Goal: Transaction & Acquisition: Purchase product/service

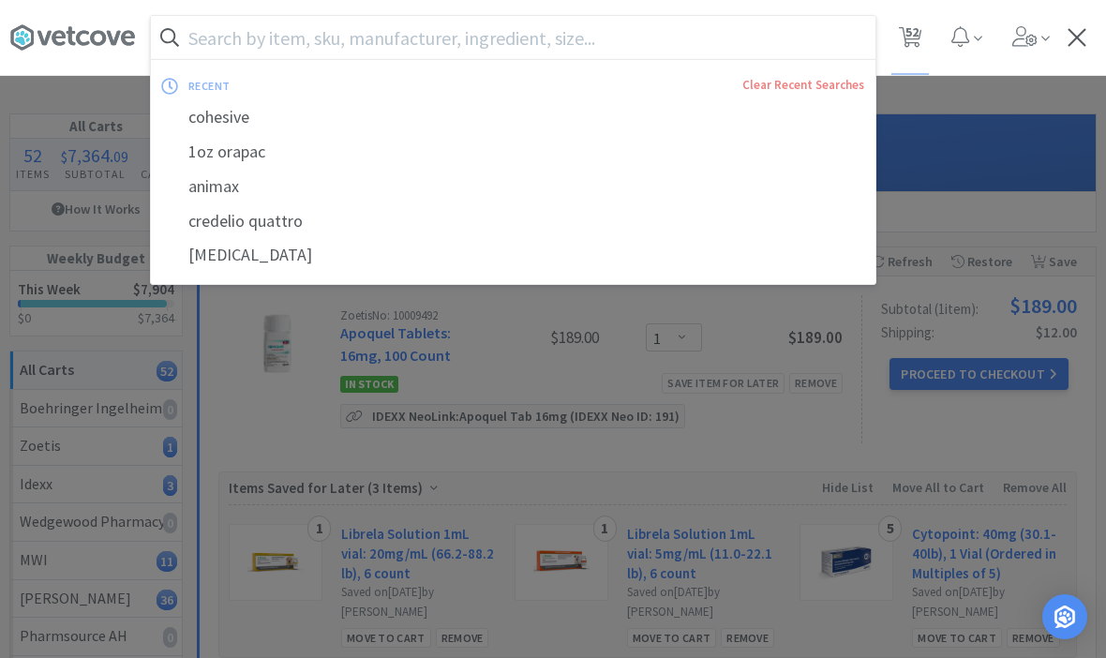
select select "1"
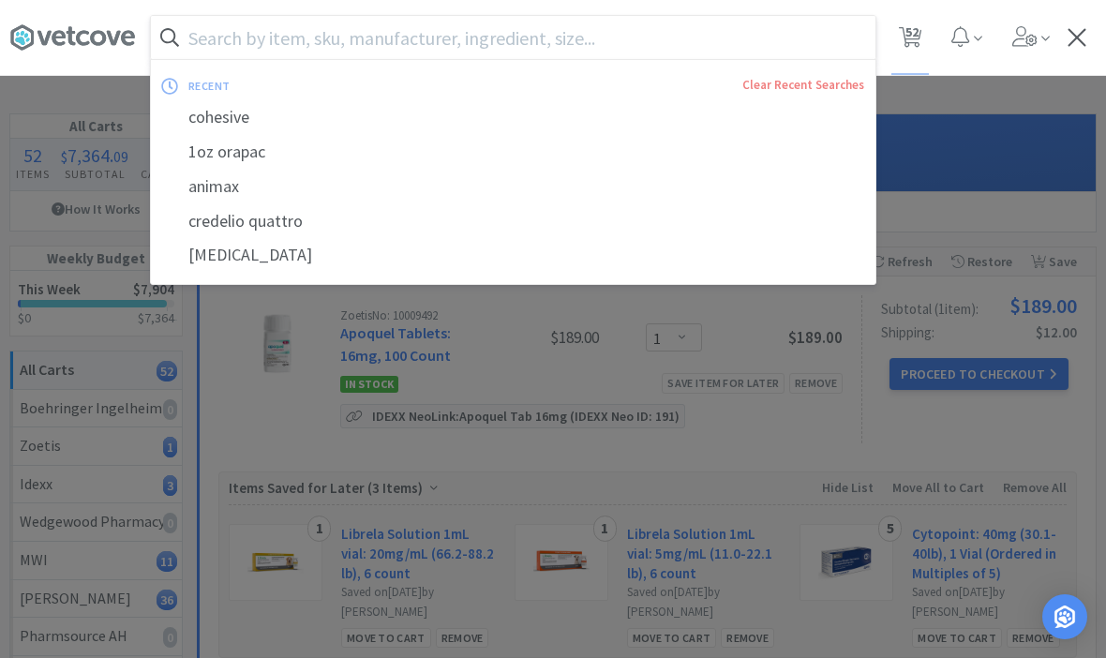
select select "4"
select select "5"
select select "3"
select select "1"
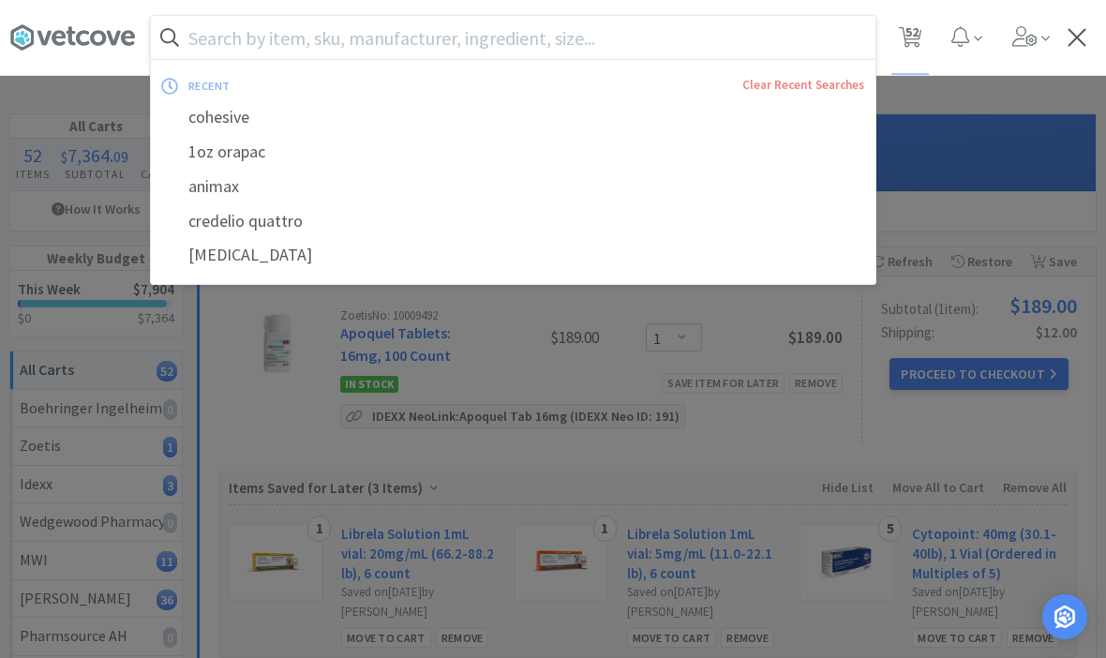
select select "5"
select select "1"
select select "3"
select select "1"
select select "3"
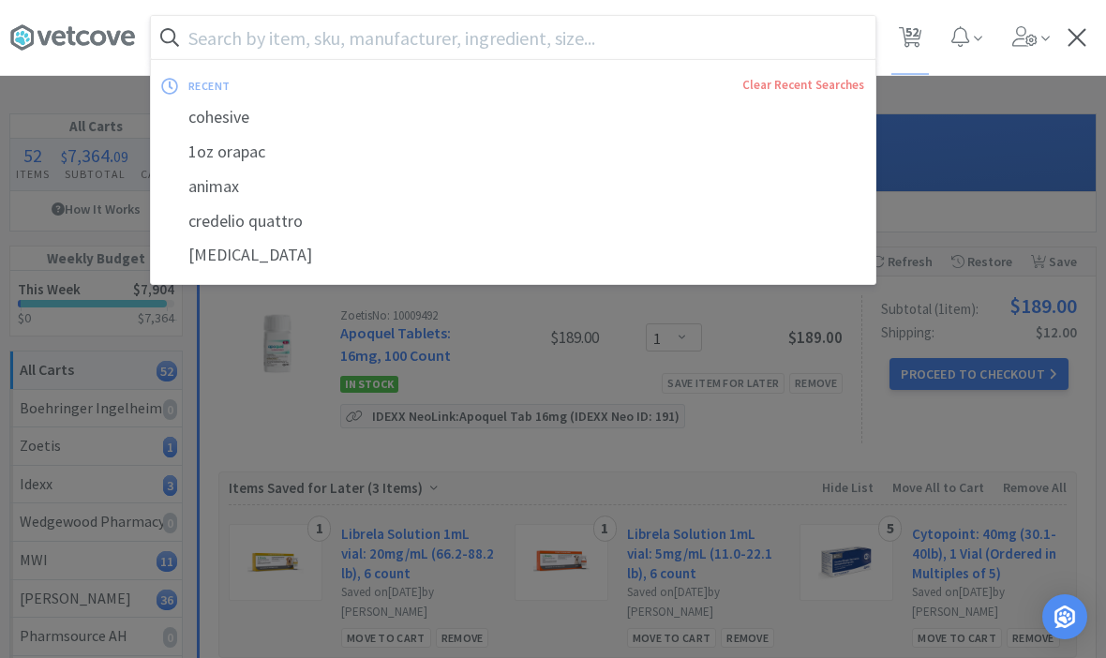
select select "1"
select select "3"
select select "1"
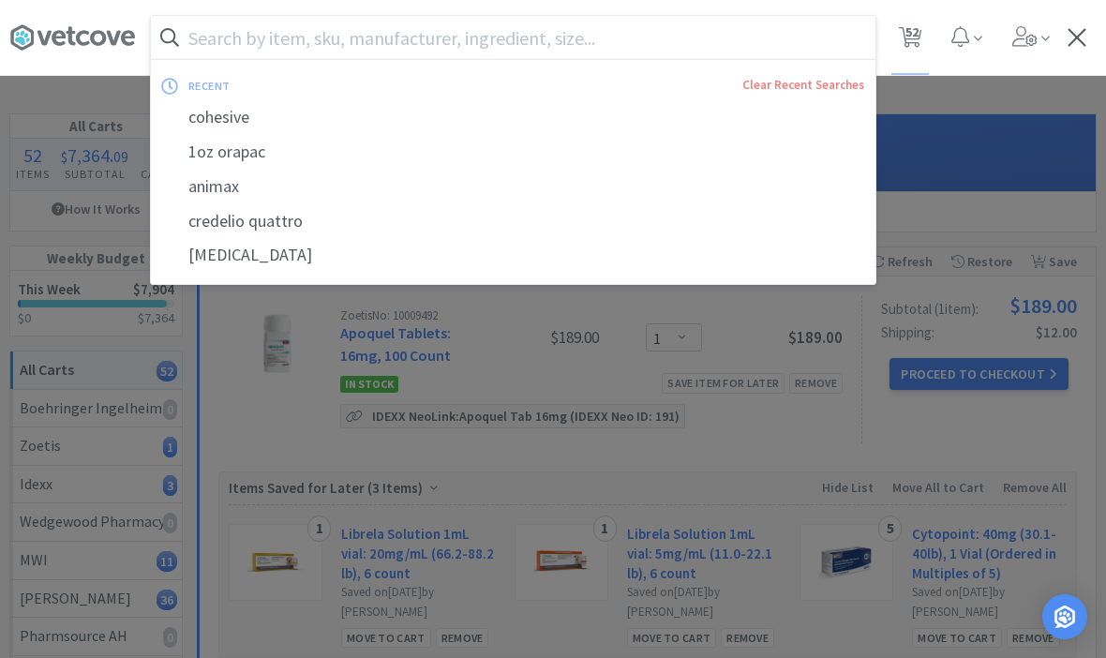
select select "1"
select select "10"
select select "6"
select select "2"
select select "3"
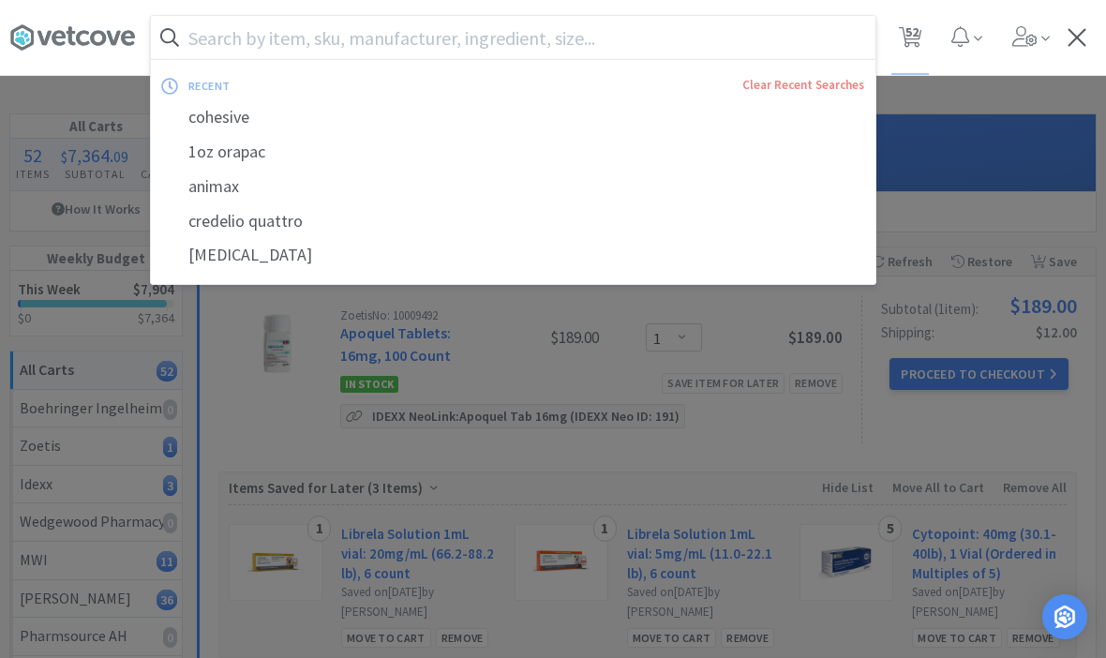
select select "1"
select select "8"
select select "3"
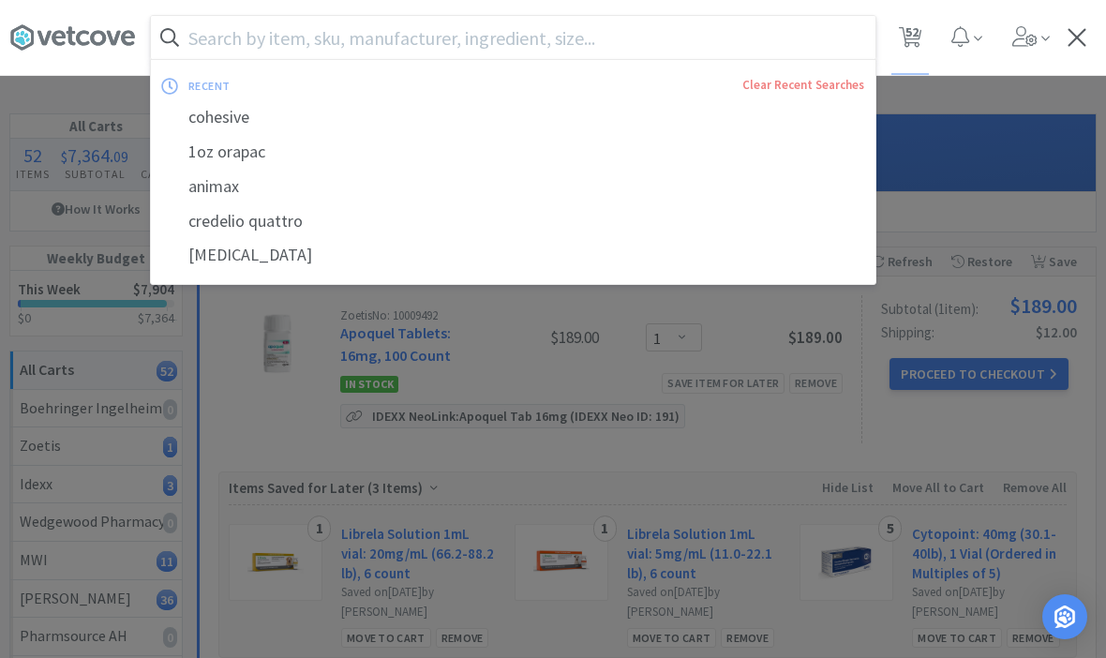
select select "3"
select select "2"
select select "1"
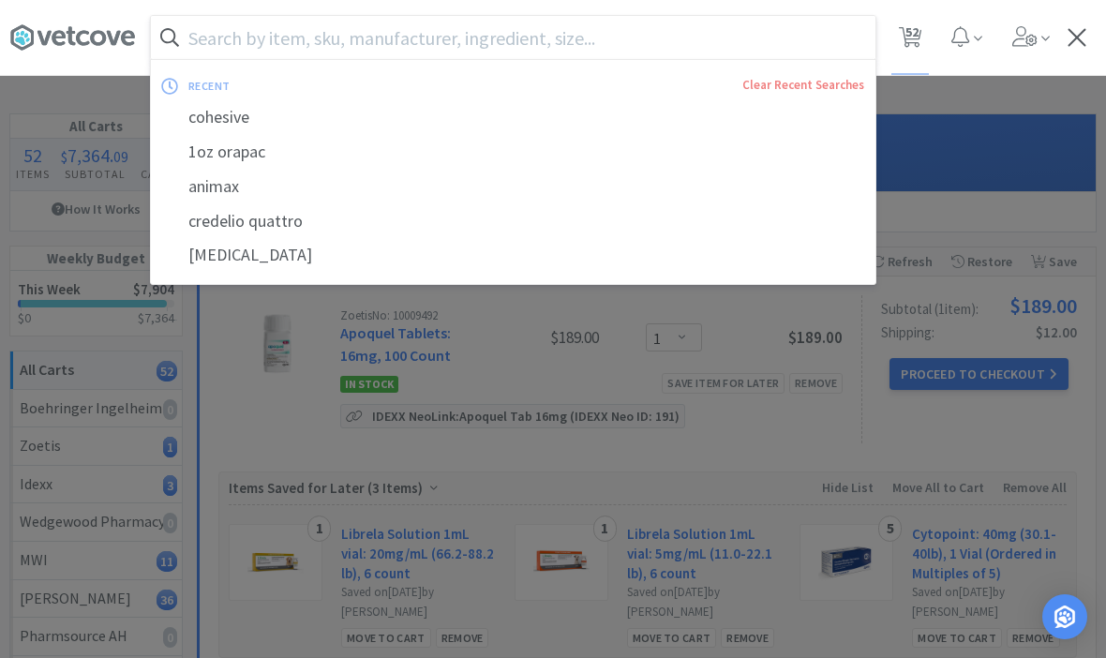
select select "1"
select select "4"
select select "10"
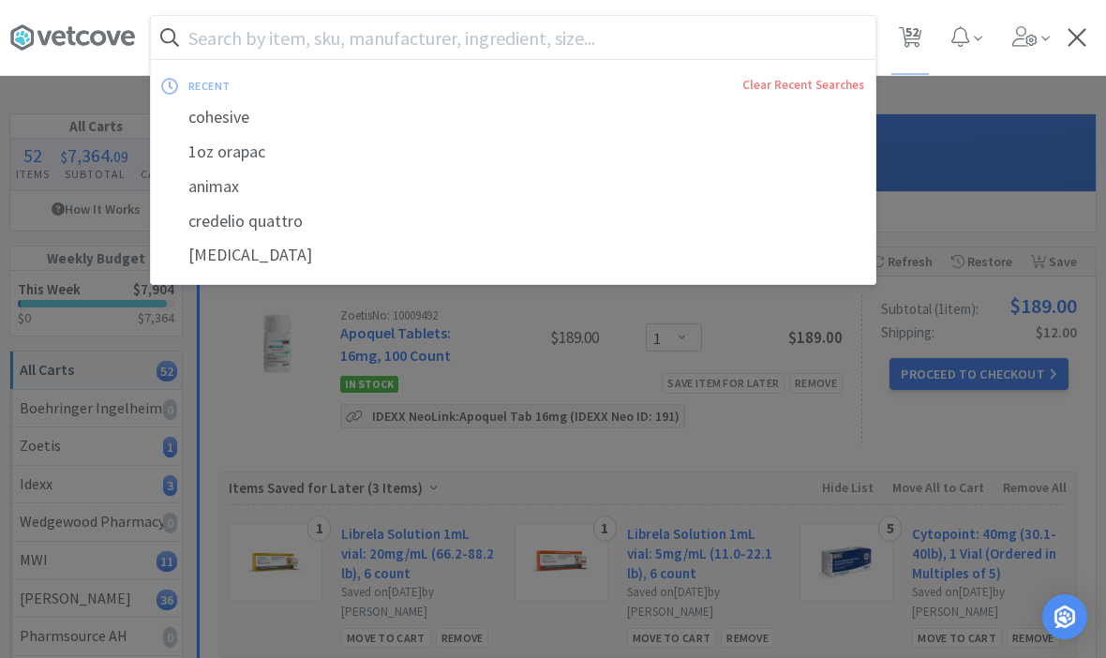
select select "1"
select select "3"
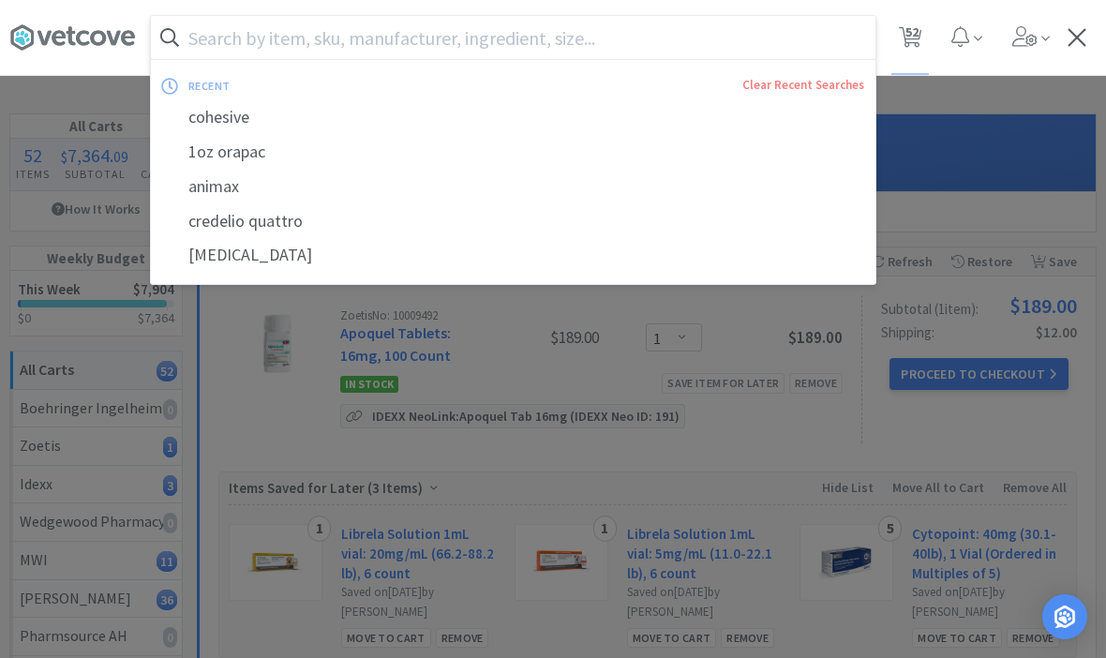
select select "5"
select select "1"
select select "2"
select select "4"
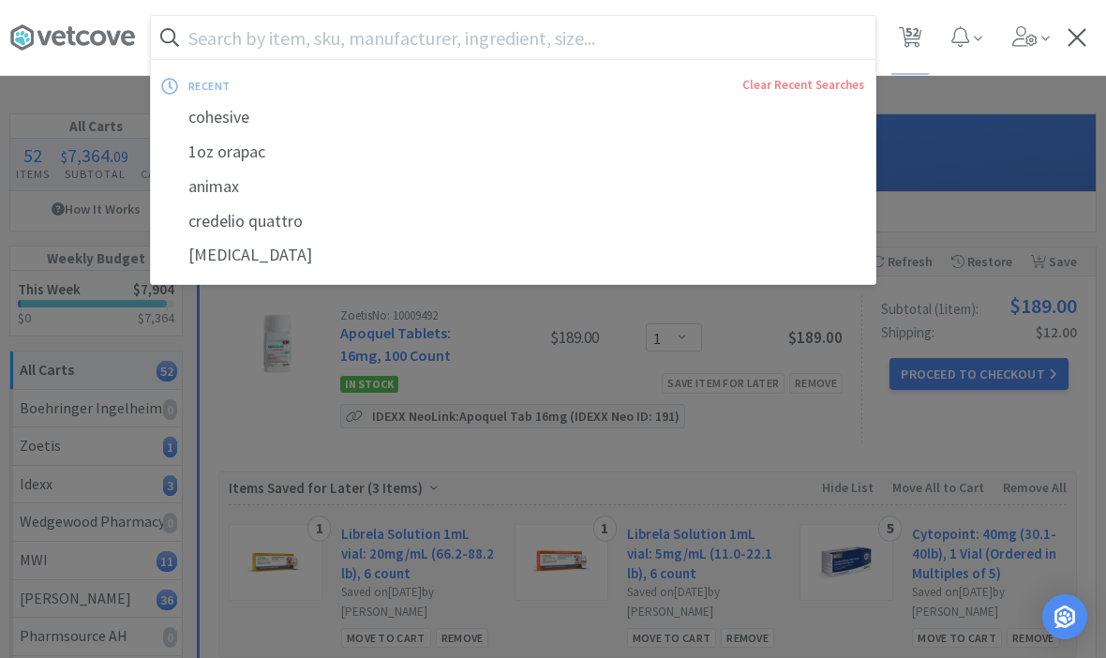
select select "1"
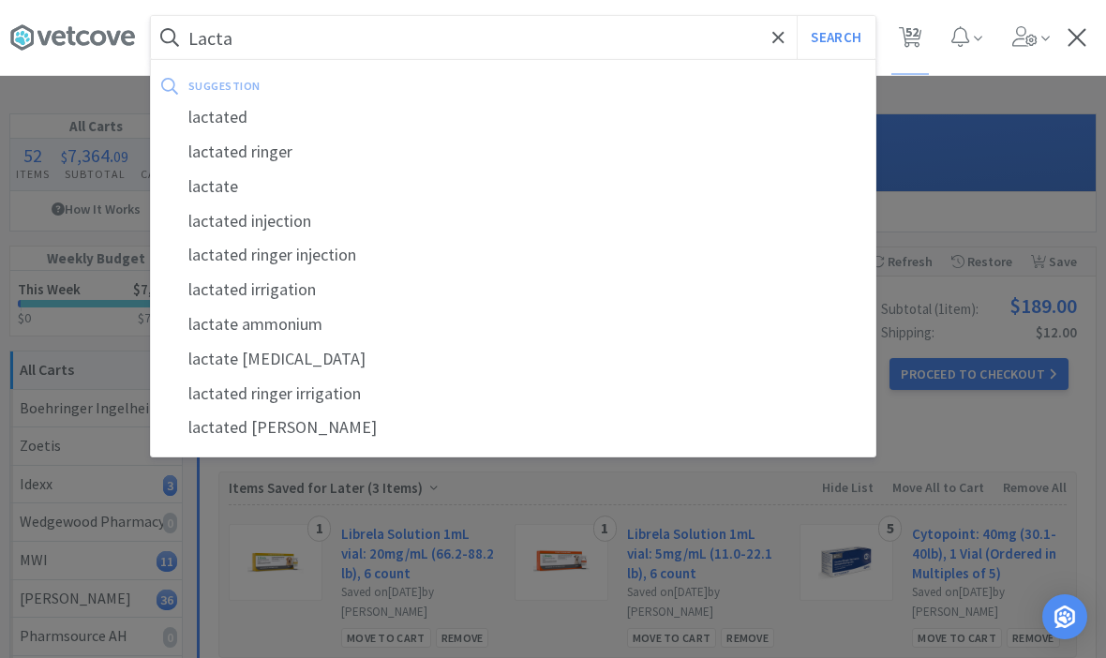
type input "Lacta"
click at [234, 155] on div "lactated ringer" at bounding box center [513, 152] width 724 height 35
select select "1"
select select "4"
select select "5"
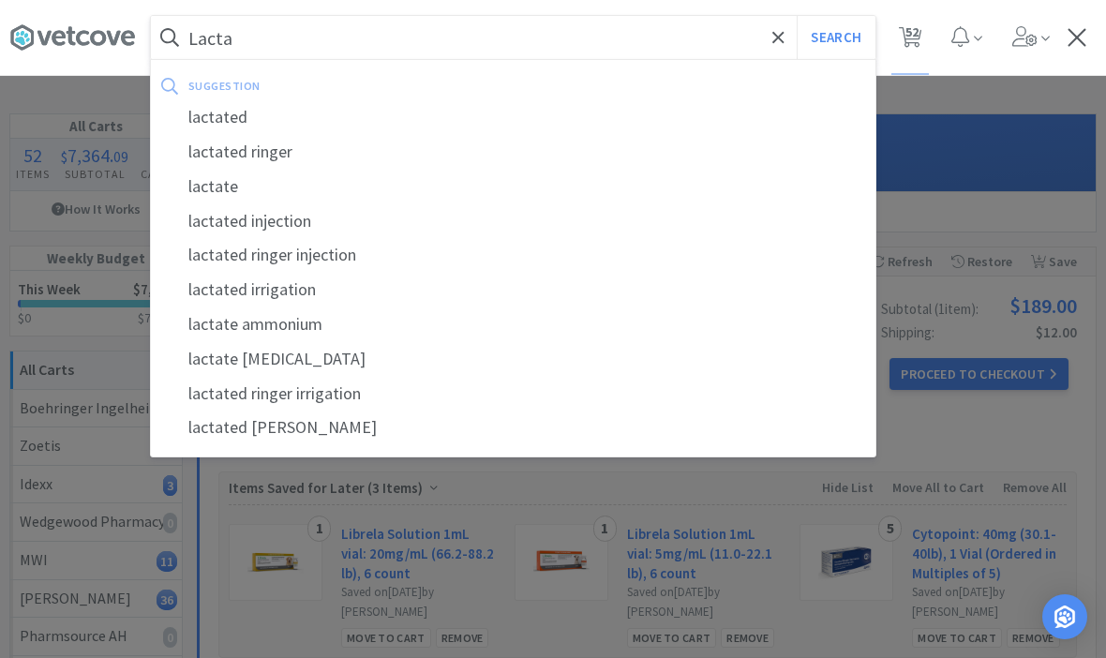
select select "3"
select select "1"
select select "5"
select select "1"
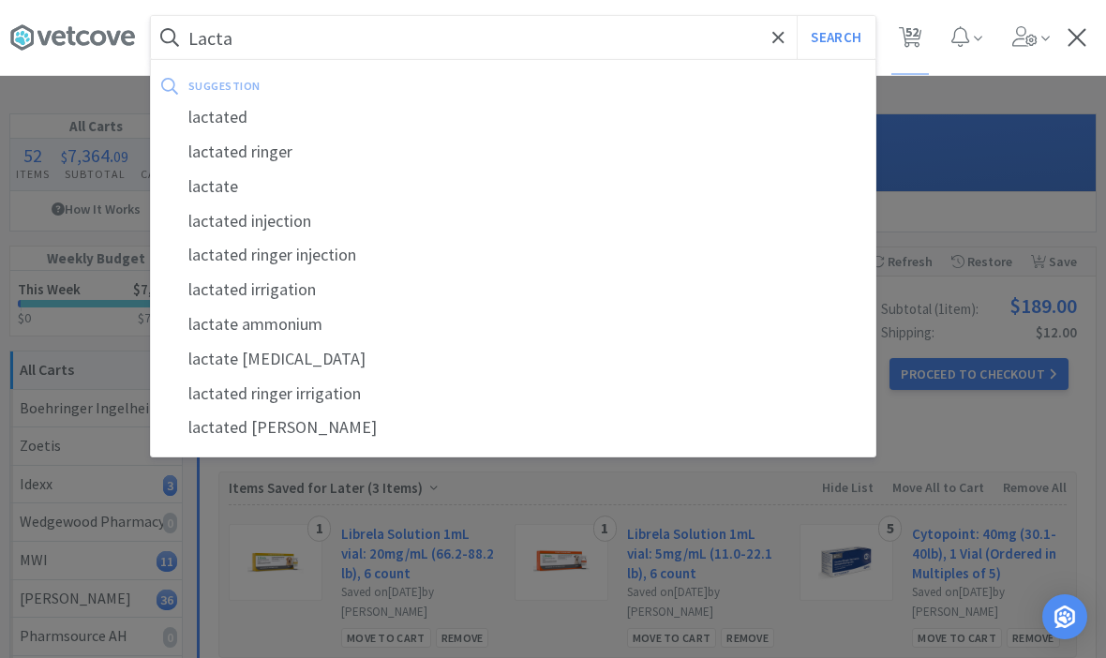
select select "3"
select select "1"
select select "3"
select select "1"
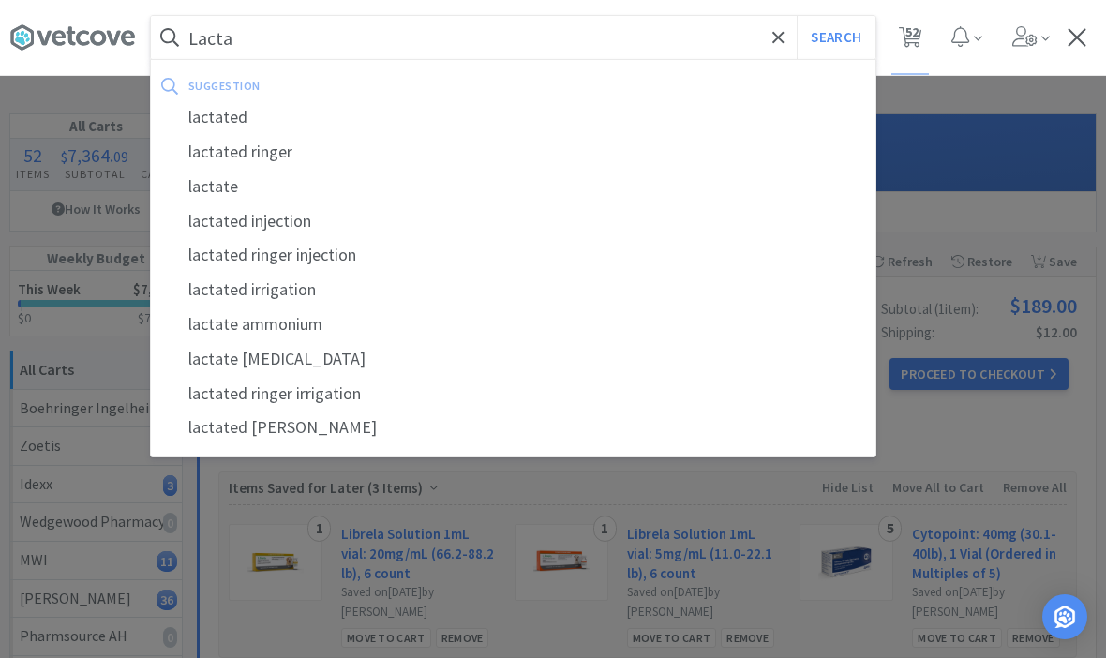
select select "3"
select select "1"
select select "10"
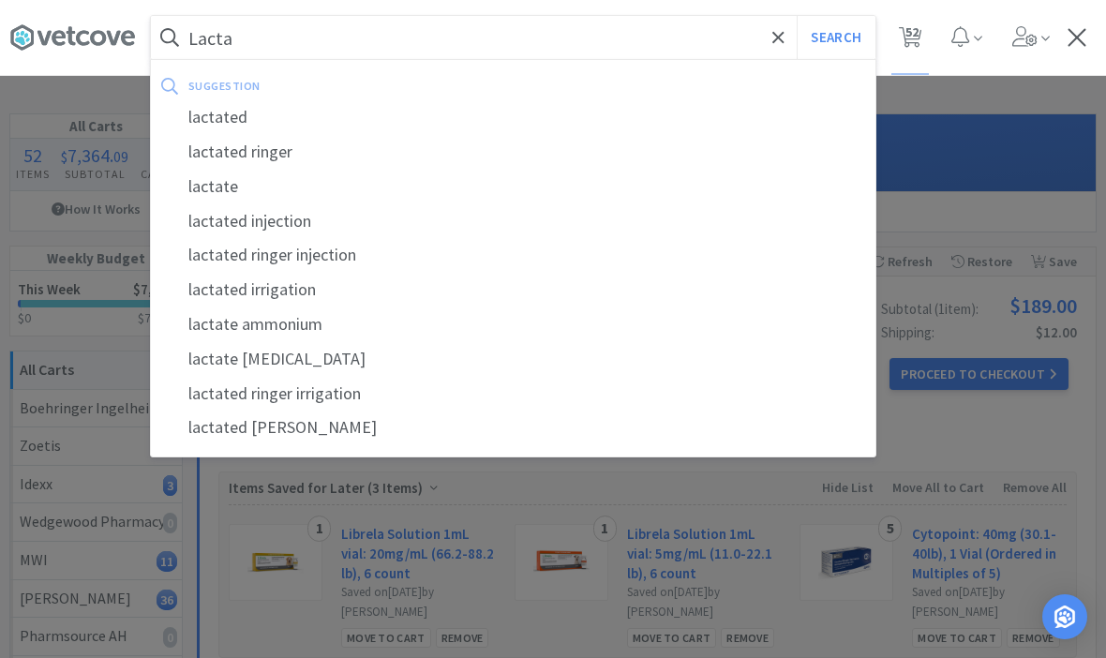
select select "6"
select select "2"
select select "3"
select select "1"
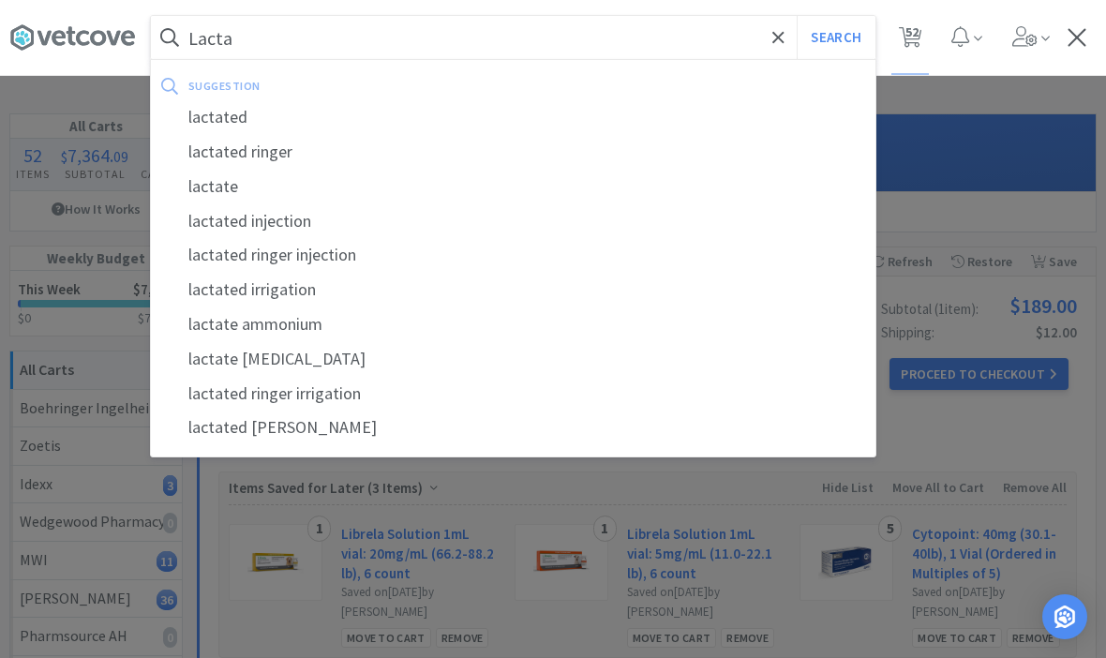
select select "1"
select select "8"
select select "3"
select select "2"
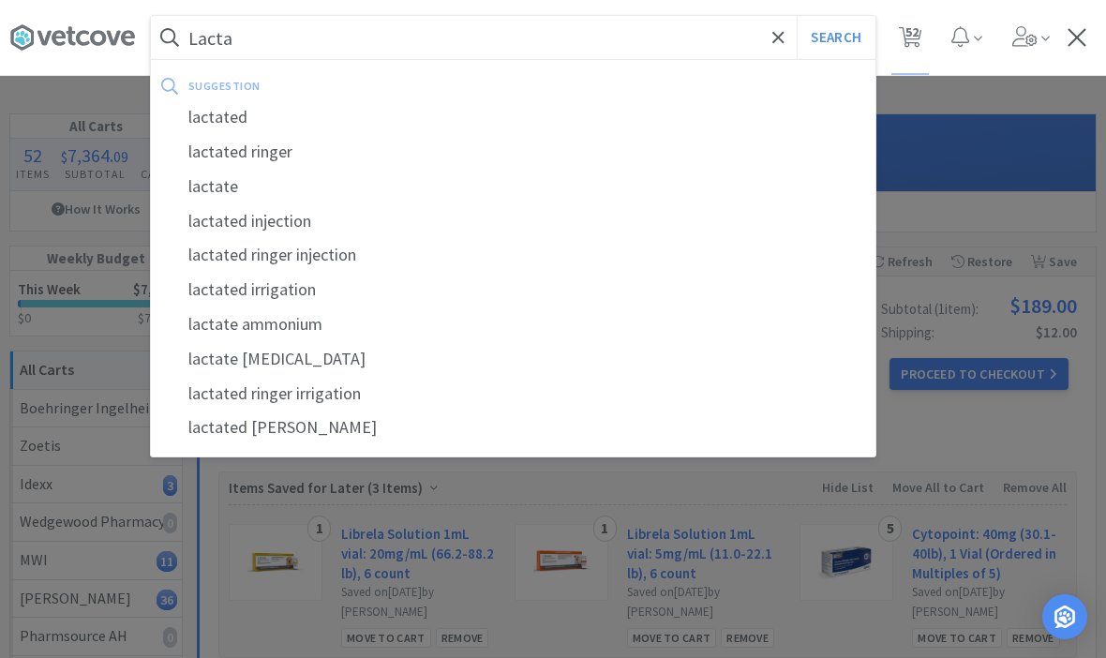
select select "2"
select select "1"
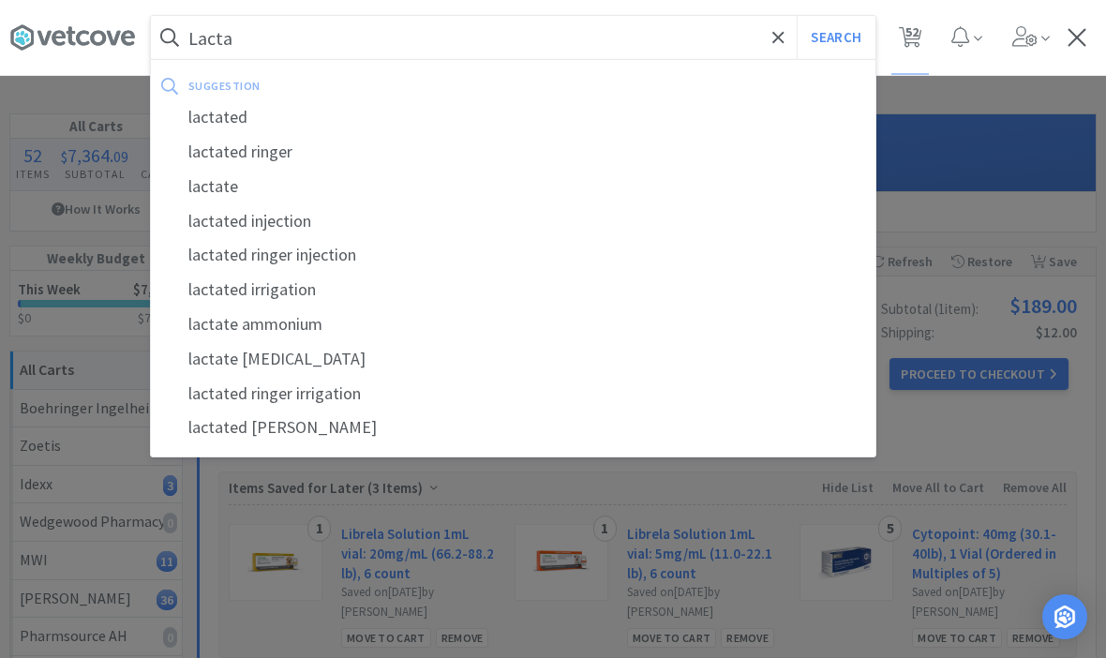
select select "1"
select select "4"
select select "10"
select select "1"
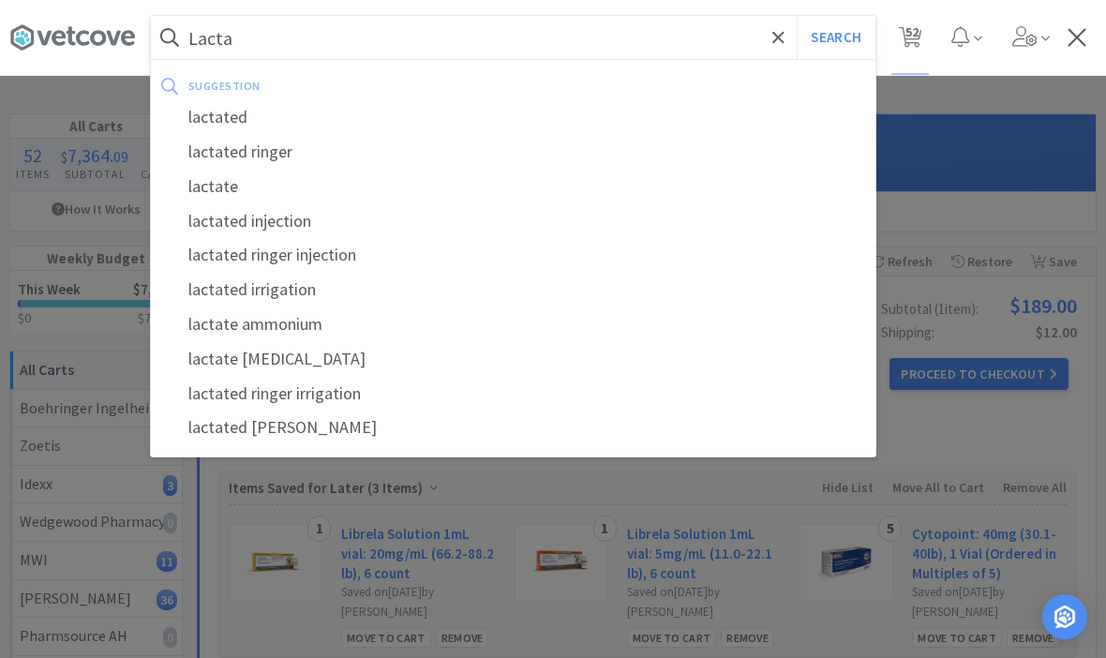
select select "1"
select select "3"
select select "5"
select select "1"
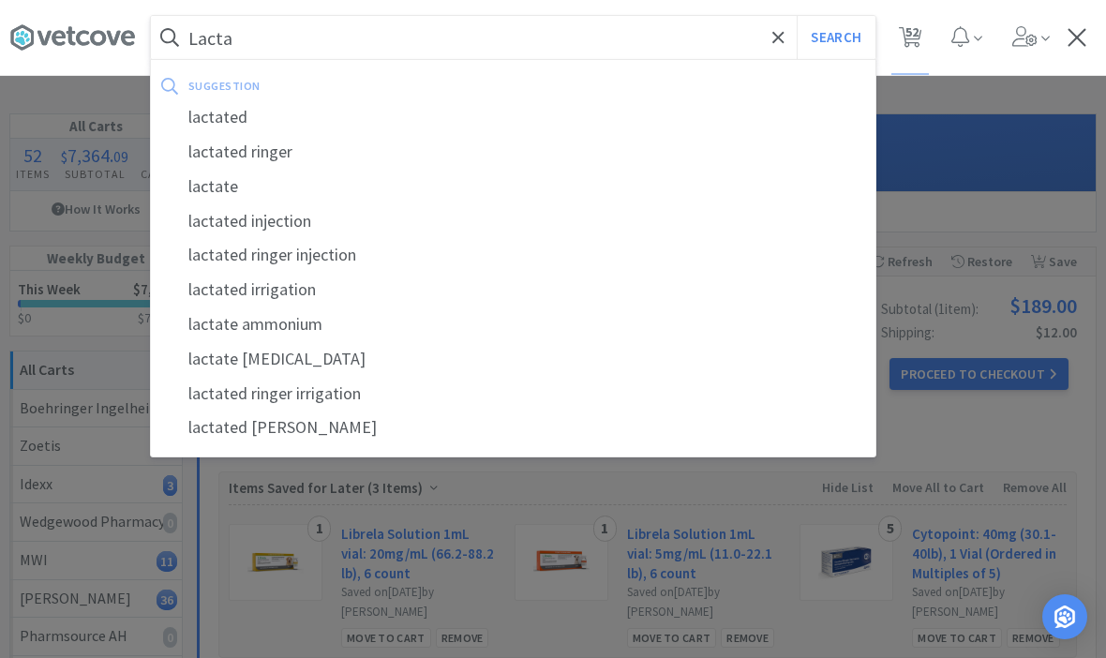
select select "2"
select select "4"
select select "1"
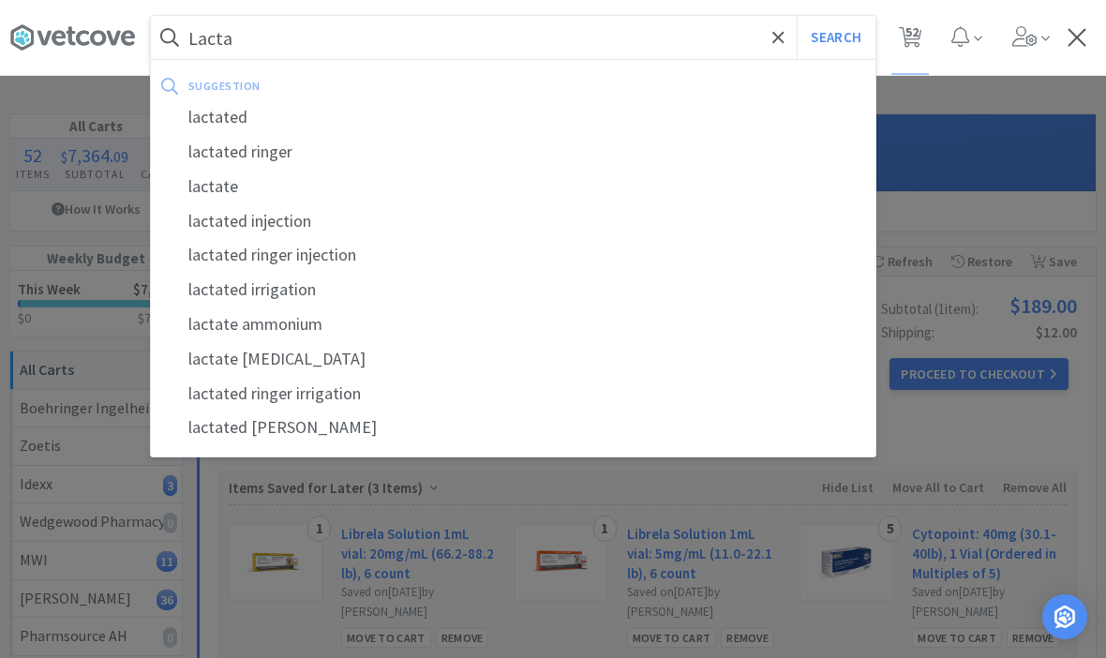
select select "1"
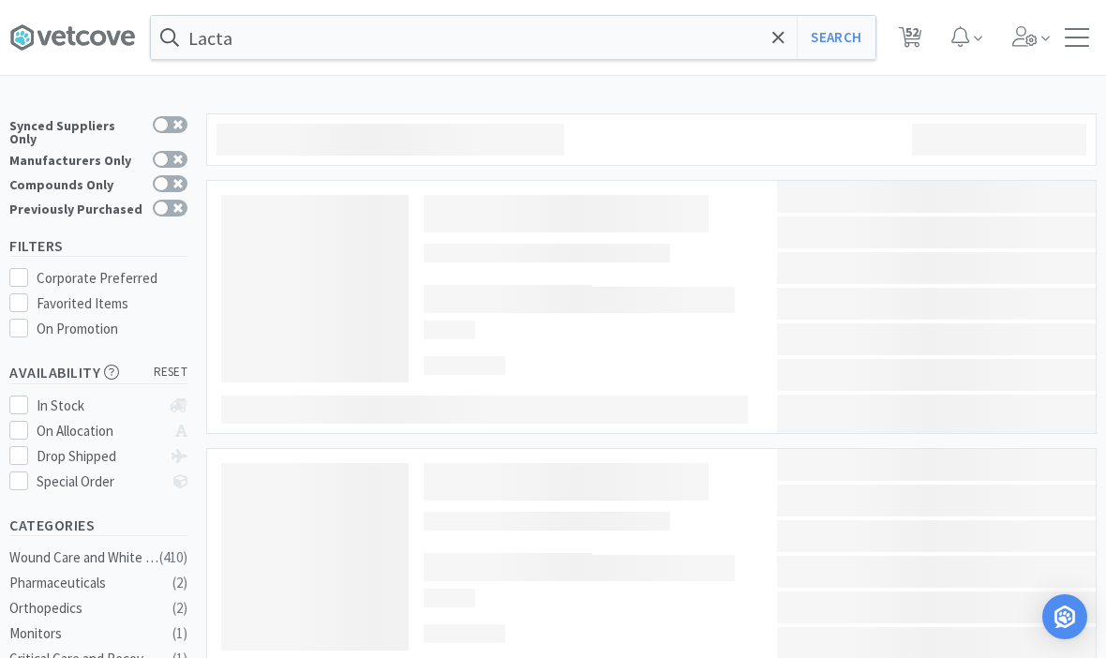
type input "lactated ringer"
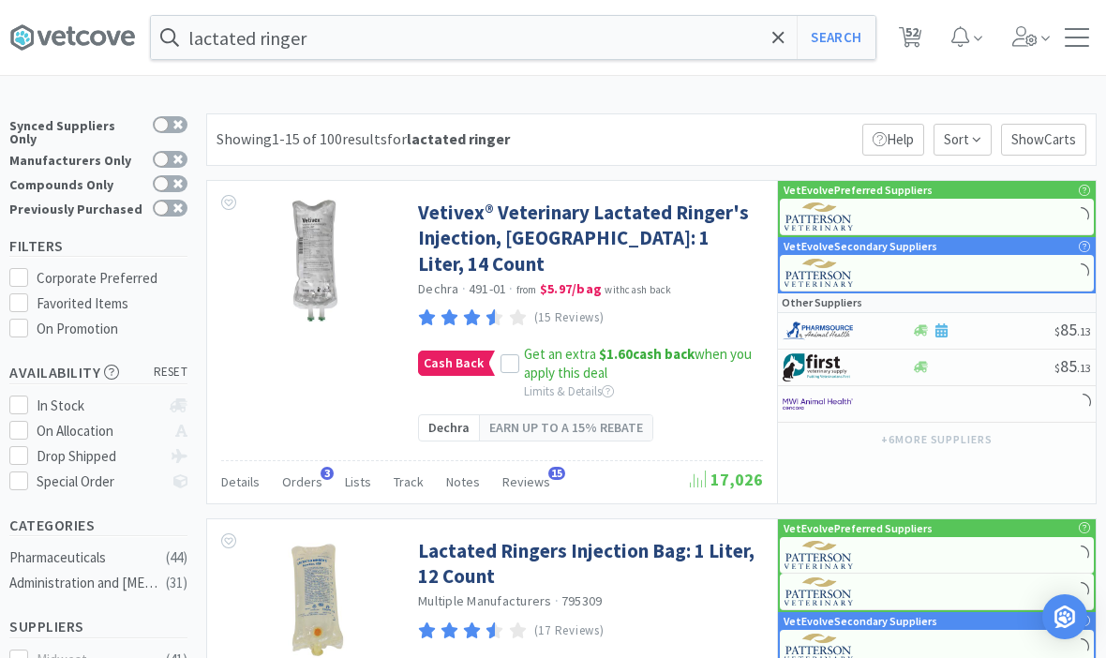
scroll to position [2, 0]
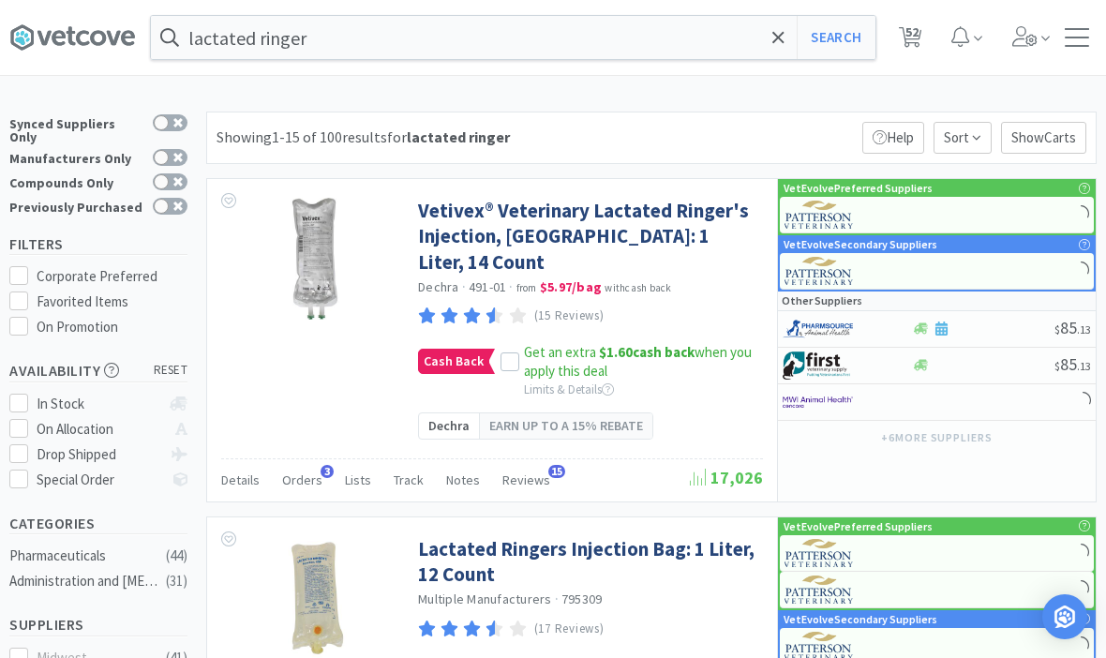
click at [634, 536] on link "Lactated Ringers Injection Bag: 1 Liter, 12 Count" at bounding box center [588, 562] width 340 height 52
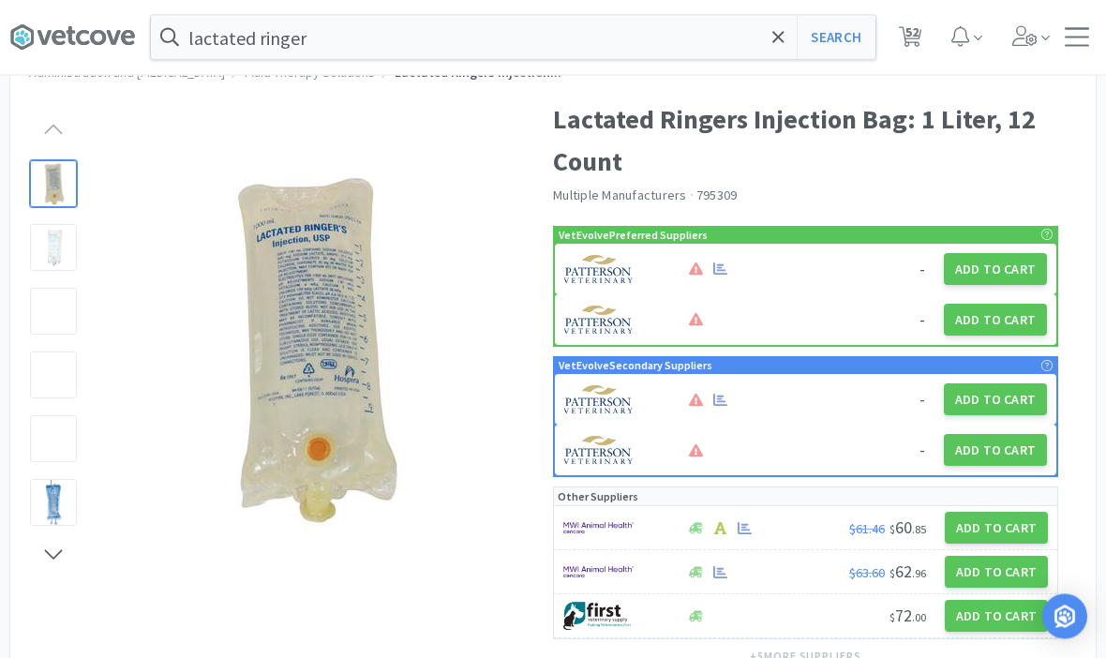
scroll to position [68, 0]
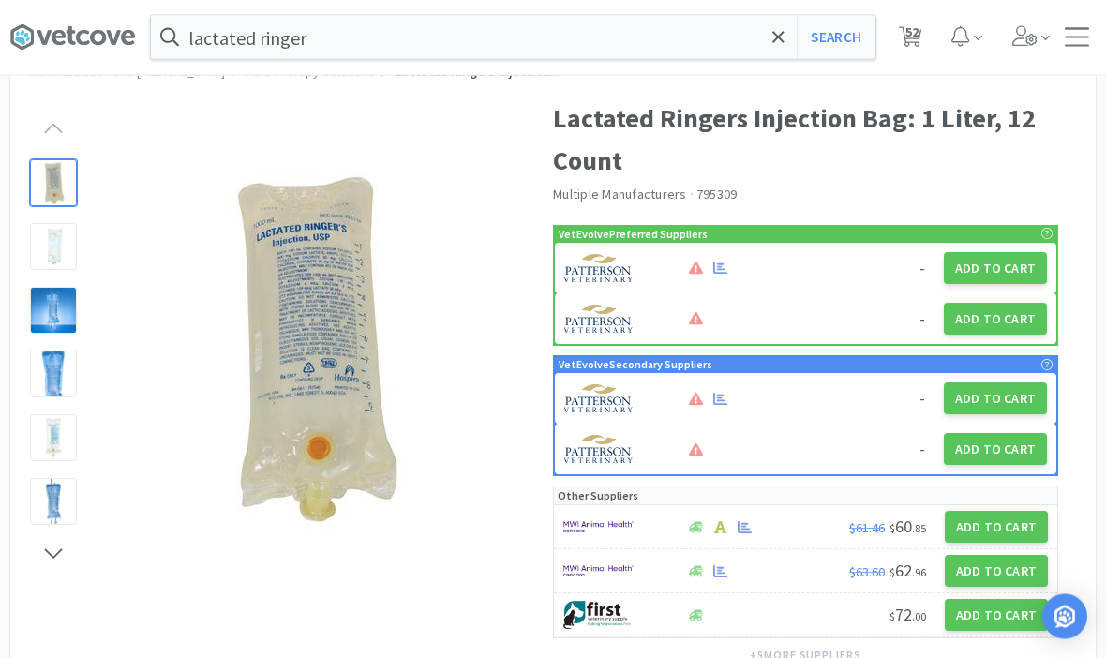
click at [995, 272] on button "Add to Cart" at bounding box center [995, 269] width 103 height 32
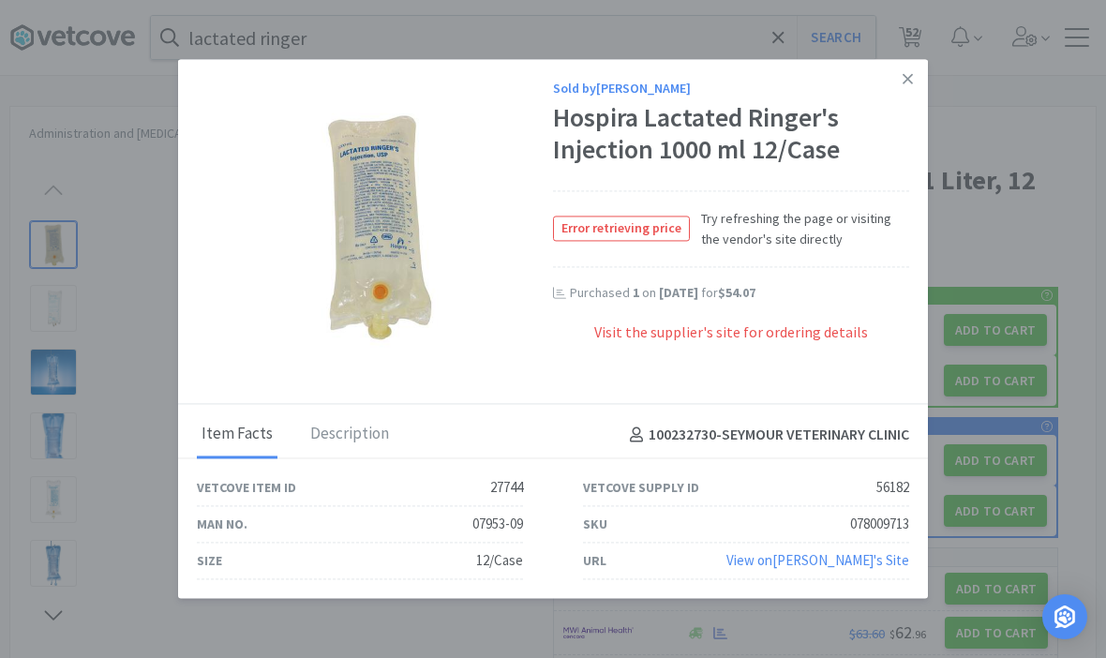
scroll to position [0, 0]
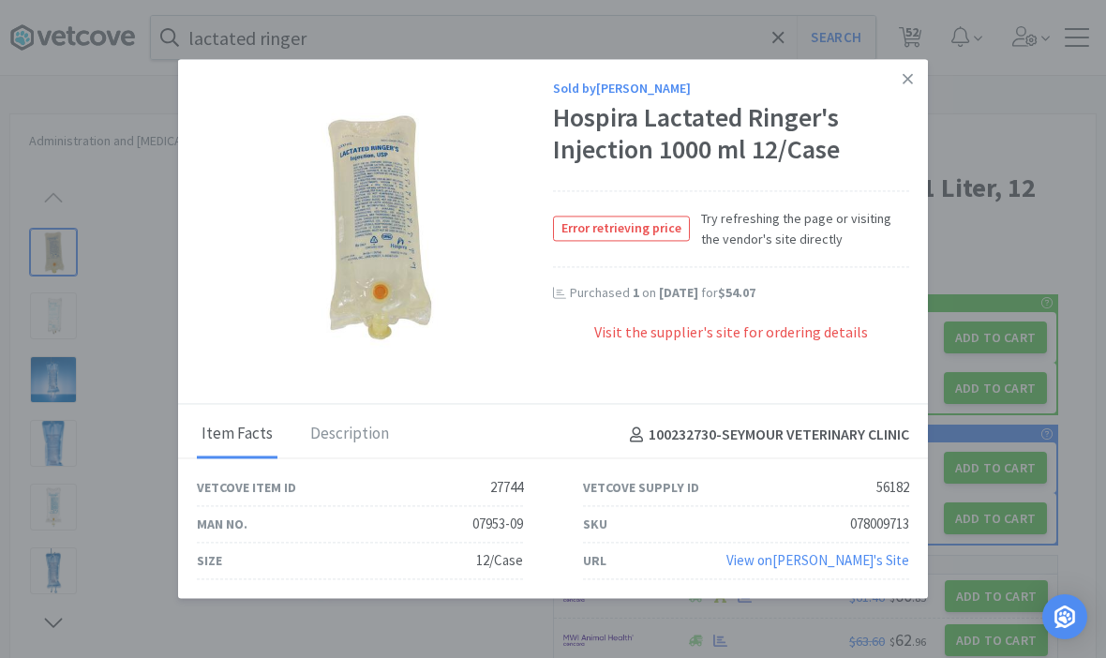
click at [918, 80] on link at bounding box center [907, 79] width 33 height 40
